Goal: Task Accomplishment & Management: Manage account settings

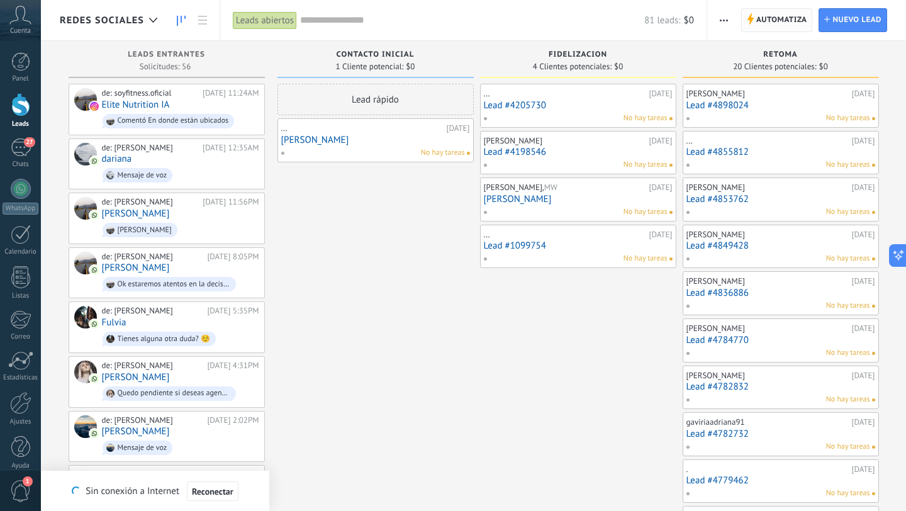
click at [762, 21] on span "Automatiza" at bounding box center [781, 20] width 51 height 23
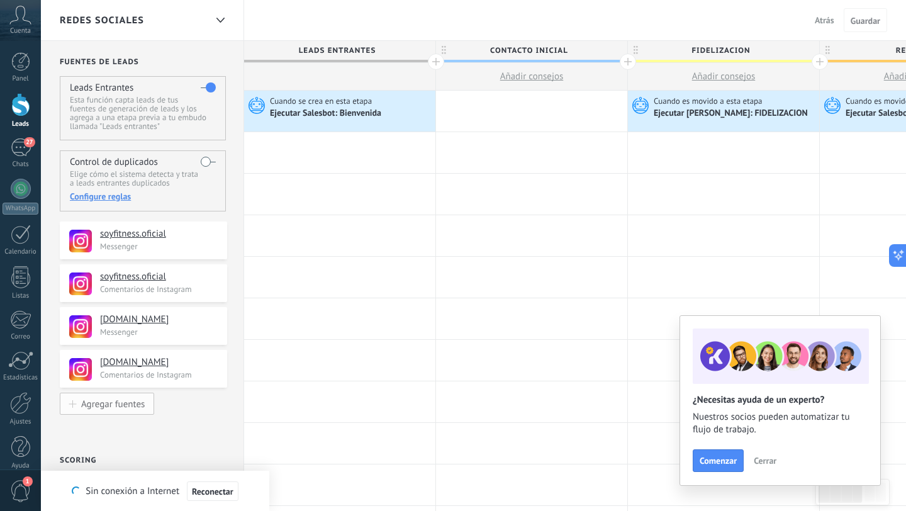
click at [121, 404] on div "Agregar fuentes" at bounding box center [113, 403] width 64 height 11
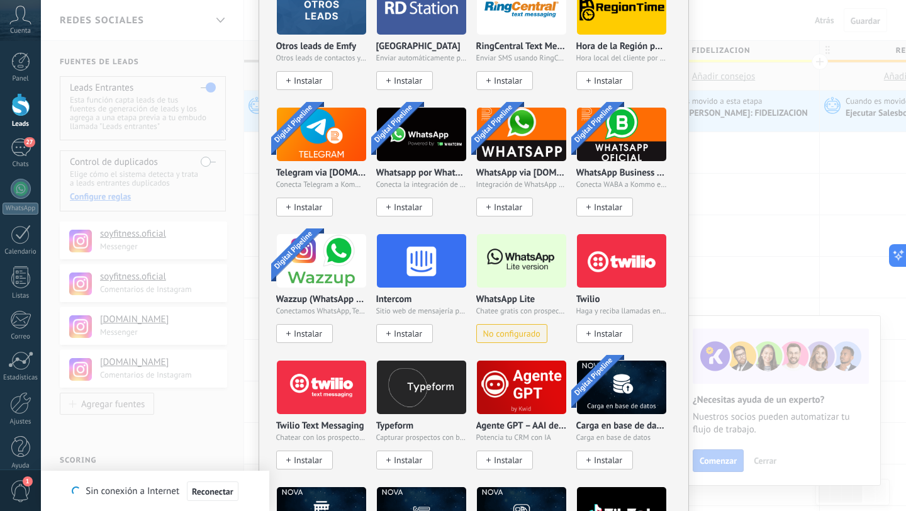
scroll to position [922, 0]
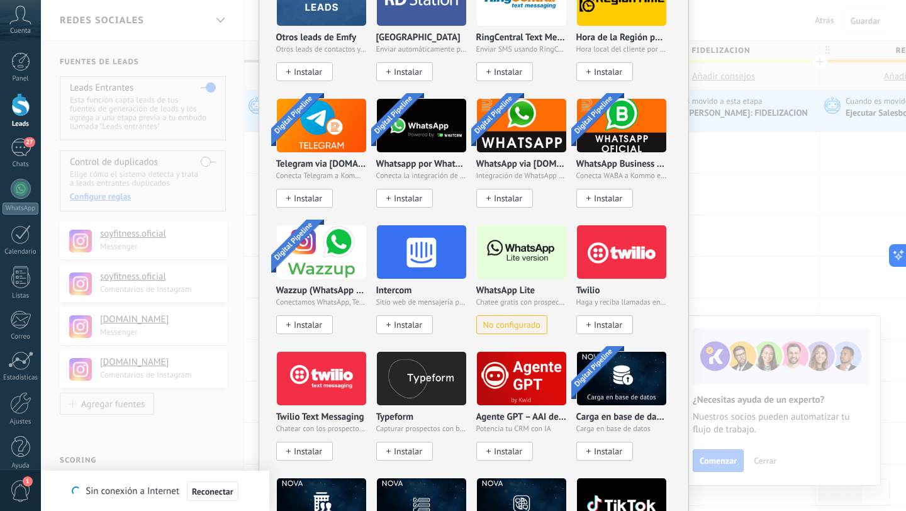
click at [528, 320] on span "No configurado" at bounding box center [511, 324] width 57 height 11
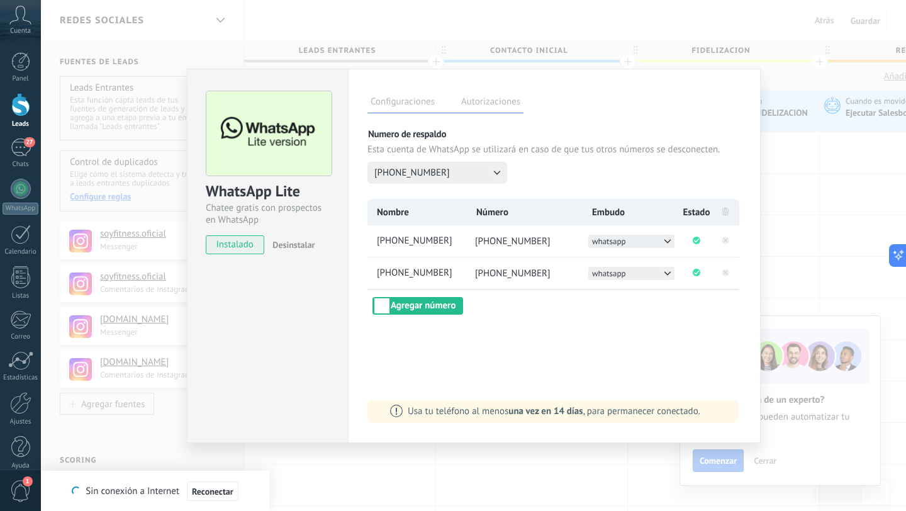
click at [646, 241] on button "whatsapp" at bounding box center [631, 241] width 86 height 13
click at [645, 254] on li "Redes sociales" at bounding box center [631, 254] width 86 height 13
click at [640, 277] on button "whatsapp" at bounding box center [631, 273] width 86 height 13
click at [640, 287] on span "Redes sociales" at bounding box center [617, 286] width 50 height 11
click at [364, 28] on div "WhatsApp Lite Chatee gratis con prospectos en WhatsApp instalado Desinstalar Co…" at bounding box center [473, 255] width 865 height 511
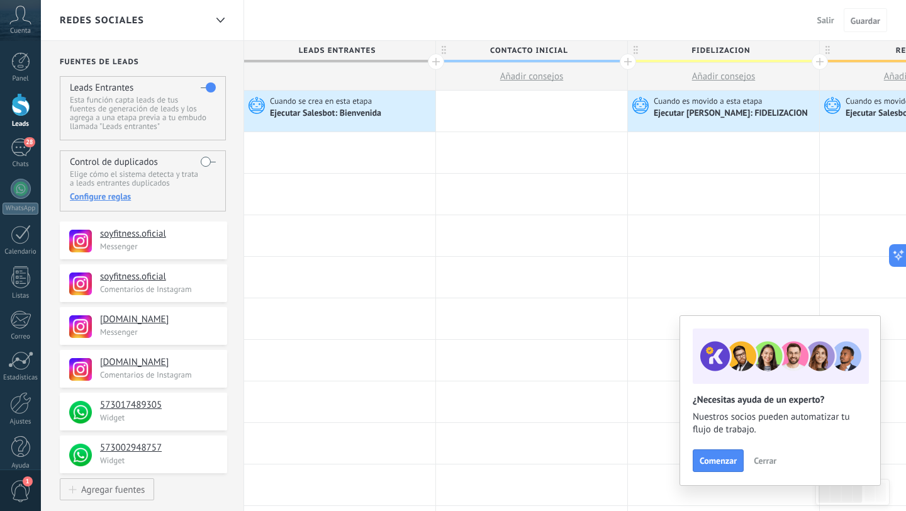
click at [165, 28] on div "Redes sociales" at bounding box center [133, 20] width 146 height 40
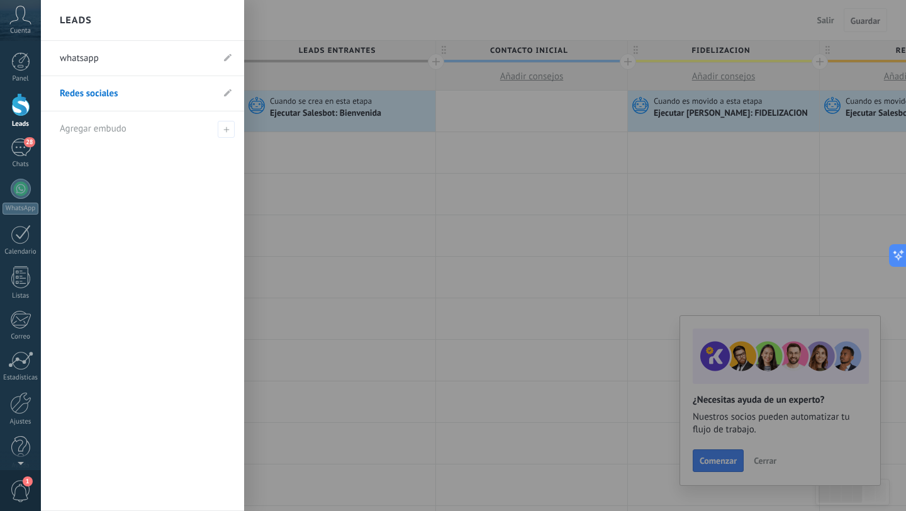
click at [97, 60] on link "whatsapp" at bounding box center [136, 58] width 153 height 35
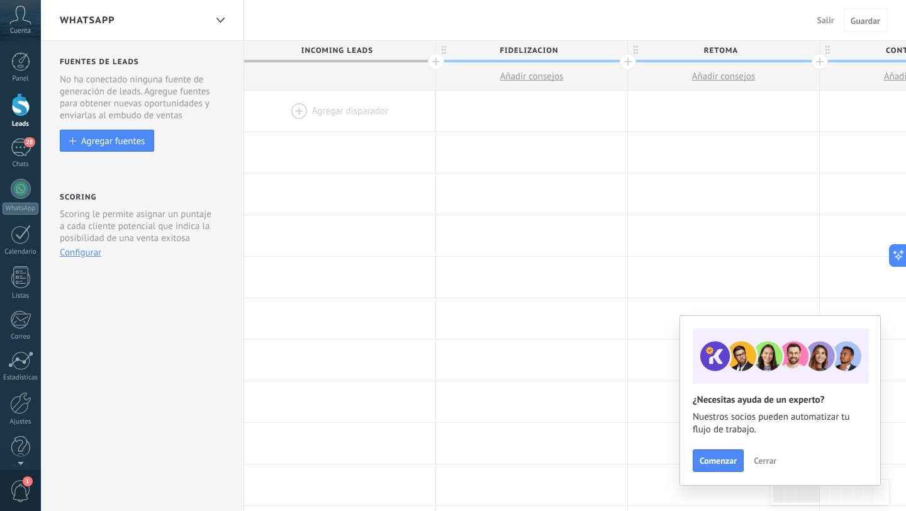
click at [166, 19] on div "whatsapp" at bounding box center [133, 20] width 146 height 40
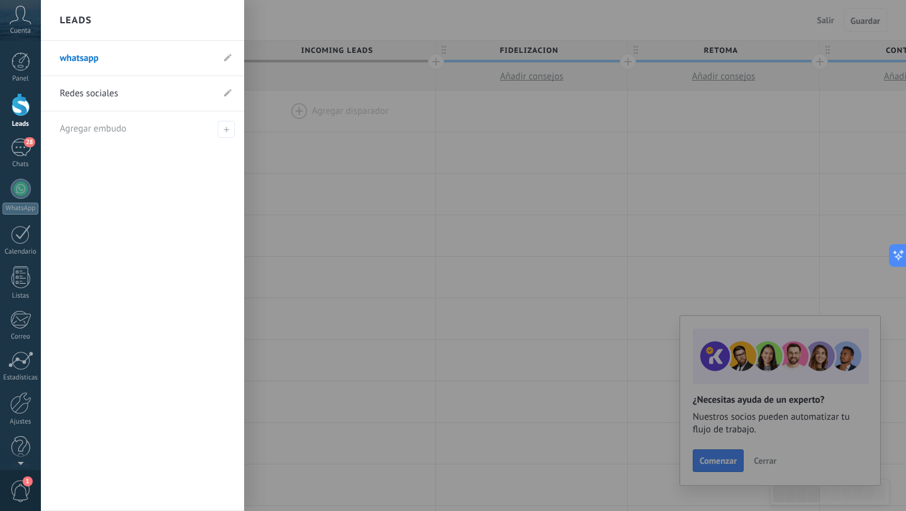
click at [391, 23] on div at bounding box center [494, 255] width 906 height 511
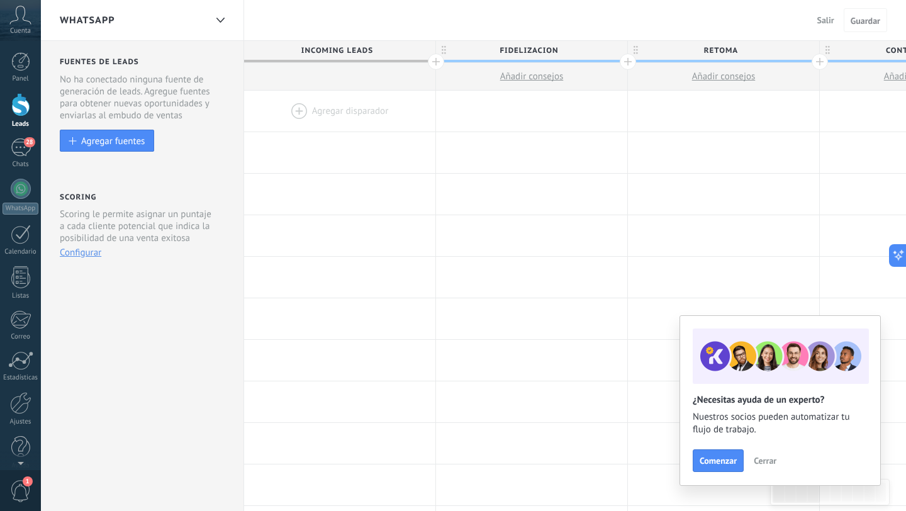
click at [821, 23] on span "Salir" at bounding box center [825, 19] width 17 height 11
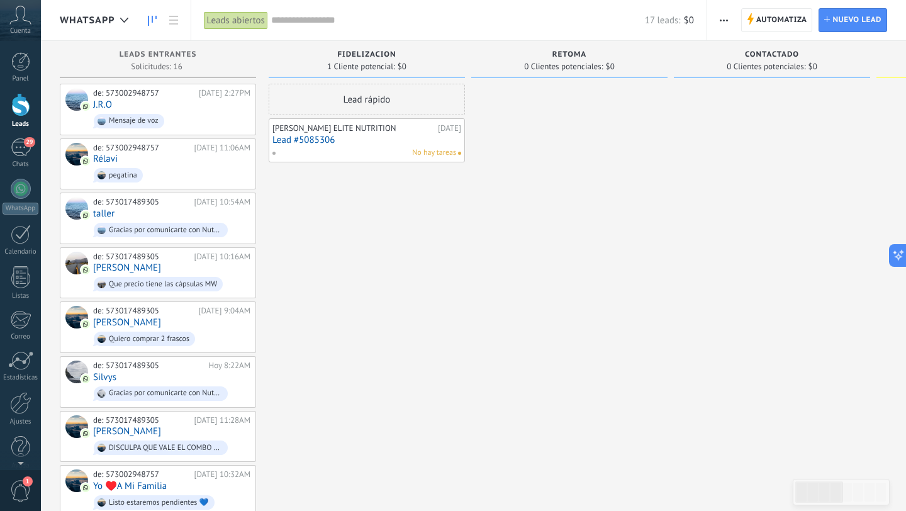
click at [337, 26] on input "text" at bounding box center [458, 20] width 374 height 13
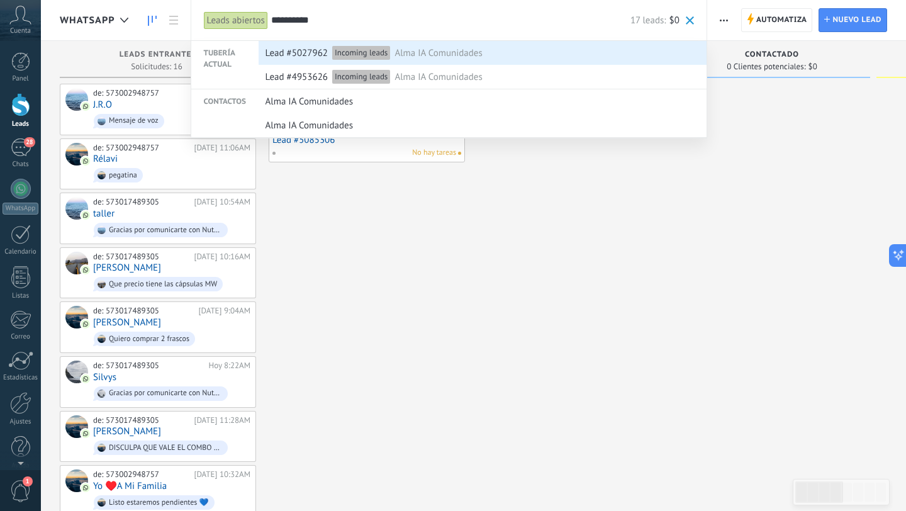
type input "**********"
click at [424, 54] on span "Alma IA Comunidades" at bounding box center [437, 53] width 87 height 23
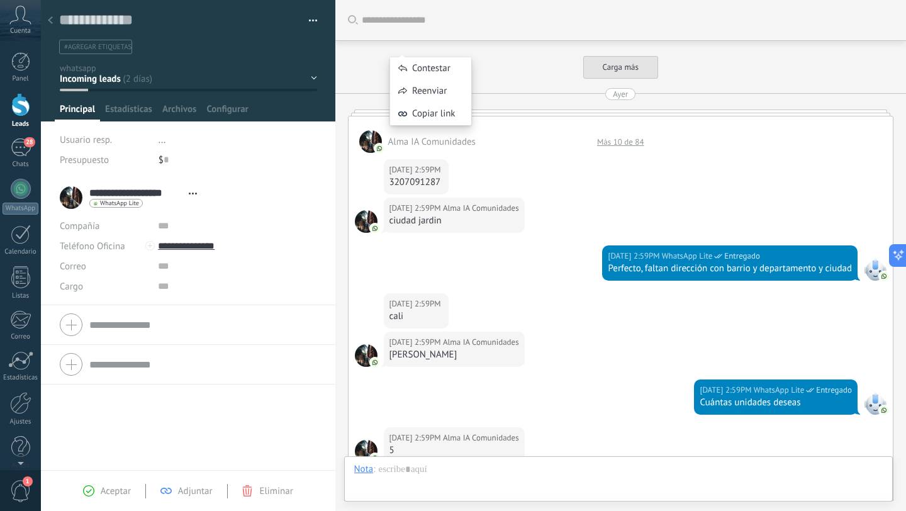
scroll to position [19, 0]
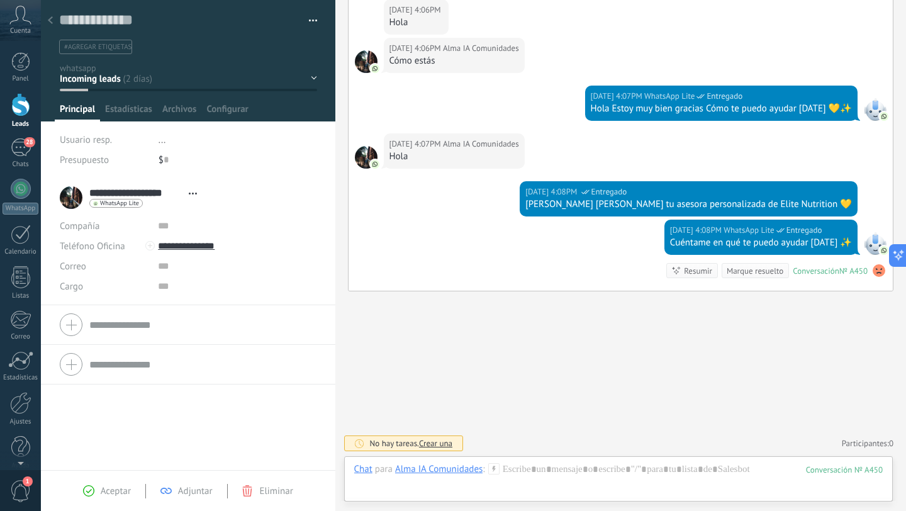
click at [0, 0] on div "fidelizacion retoma Contactado Nueva consulta Factura enviada" at bounding box center [0, 0] width 0 height 0
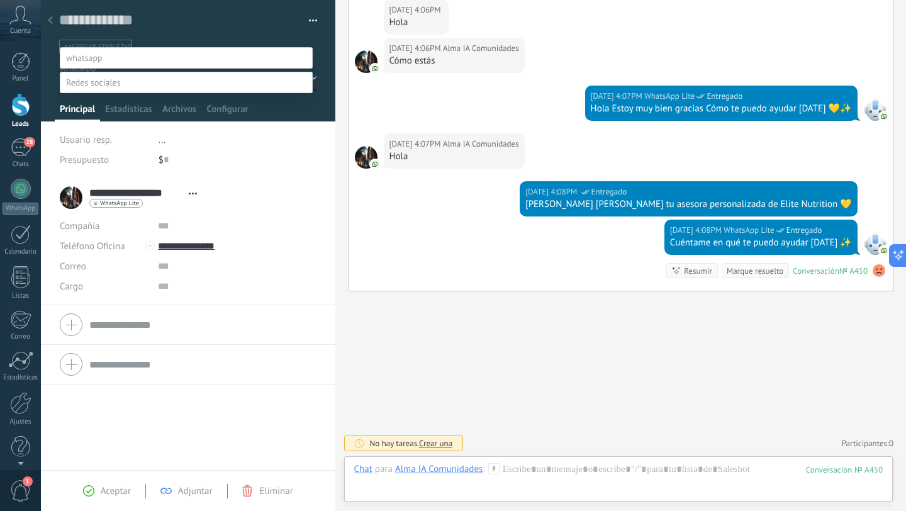
scroll to position [21, 0]
click at [126, 93] on label at bounding box center [186, 82] width 253 height 21
click at [0, 0] on label "Contacto inicial" at bounding box center [0, 0] width 0 height 0
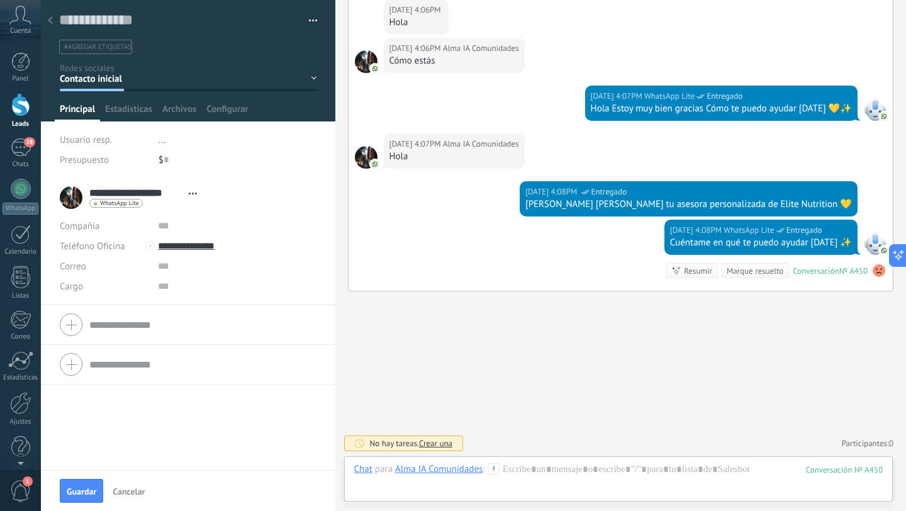
scroll to position [0, 0]
click at [91, 490] on span "Guardar" at bounding box center [82, 491] width 30 height 9
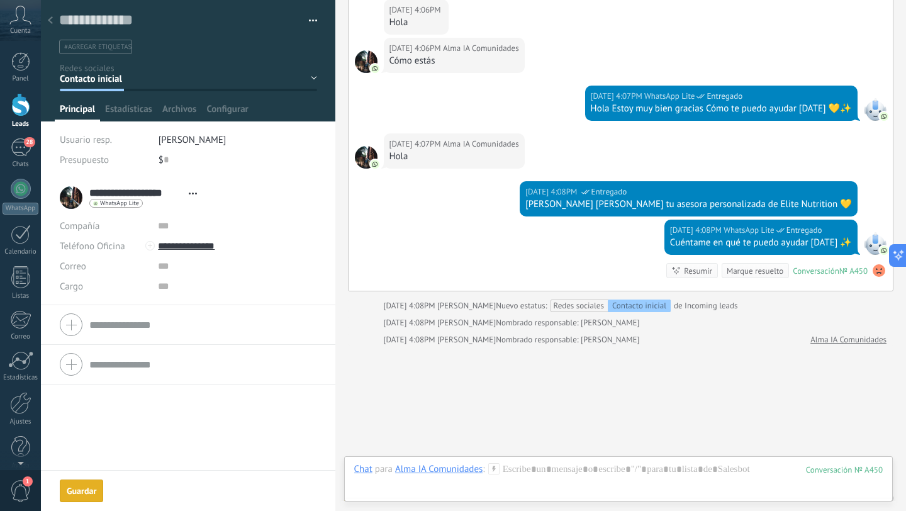
scroll to position [691, 0]
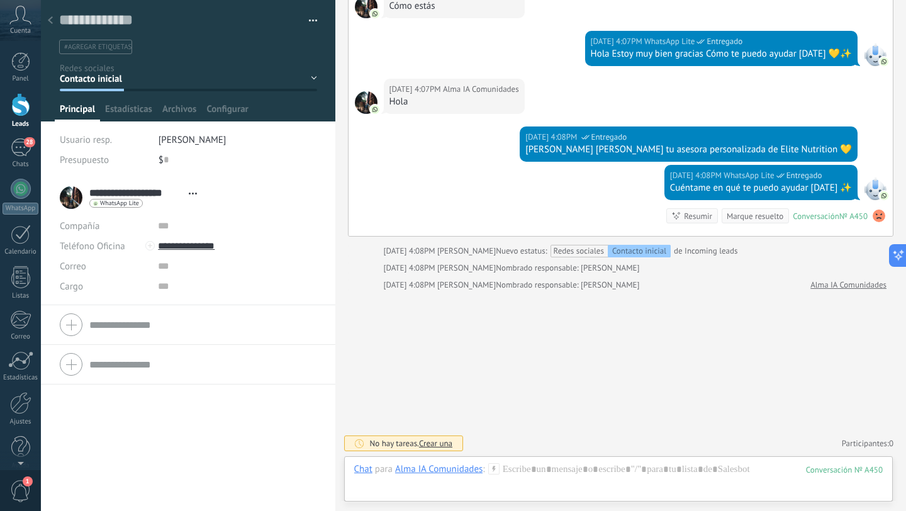
click at [53, 22] on div at bounding box center [51, 21] width 18 height 25
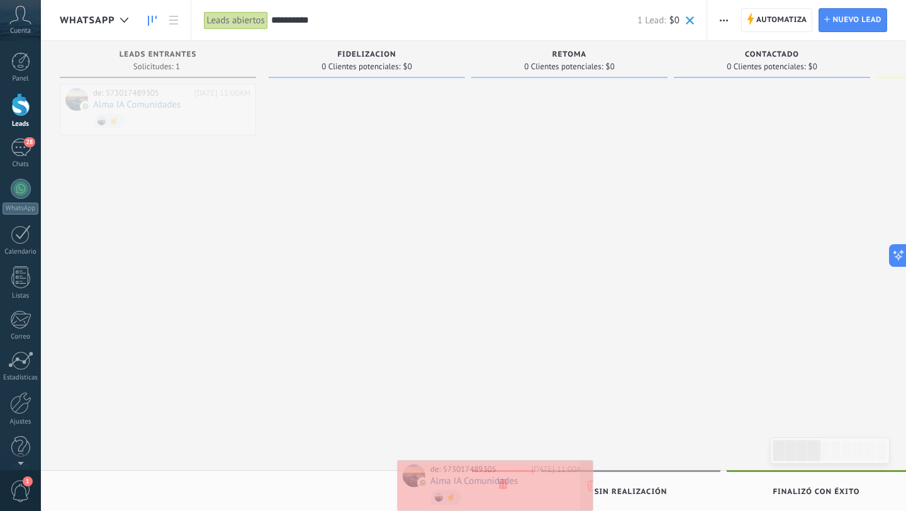
drag, startPoint x: 153, startPoint y: 123, endPoint x: 491, endPoint y: 499, distance: 505.0
